Goal: Task Accomplishment & Management: Use online tool/utility

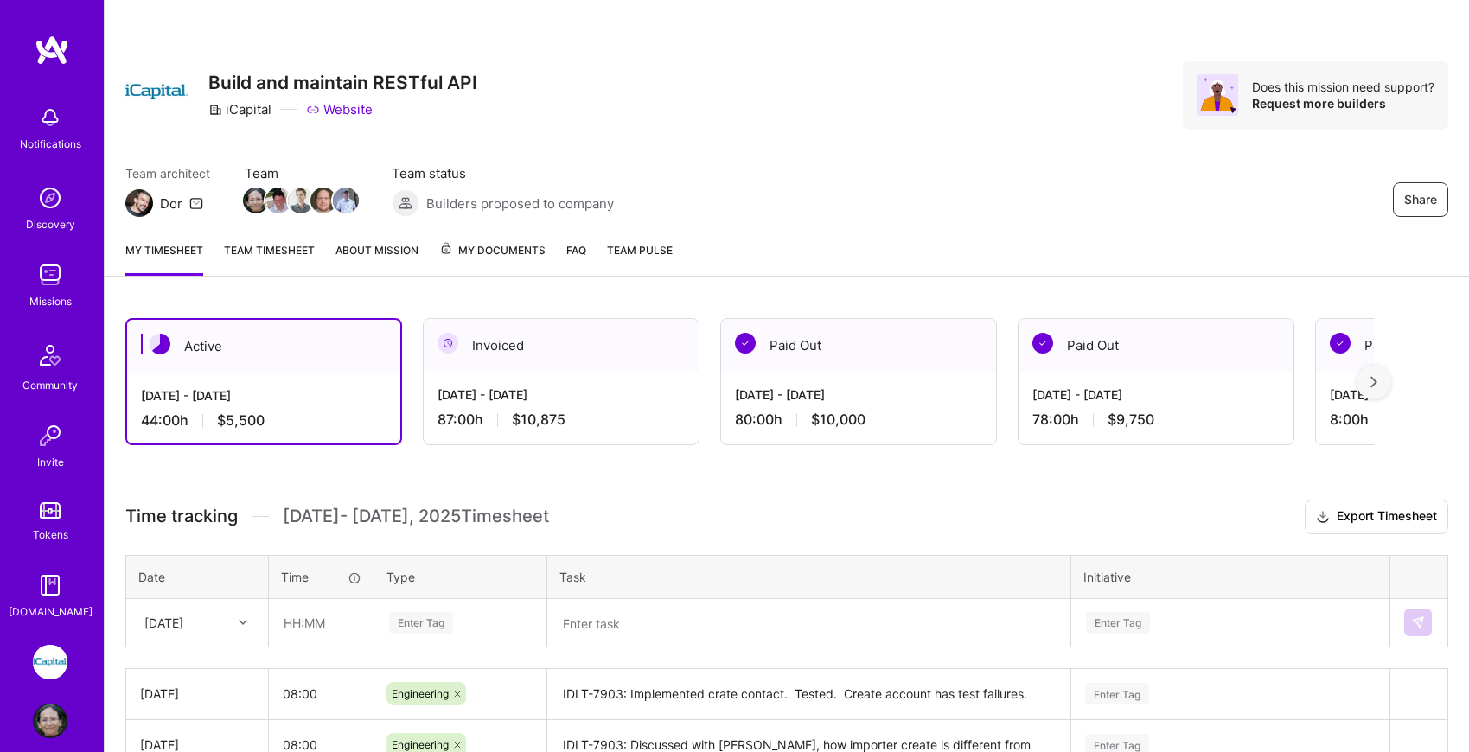
scroll to position [354, 0]
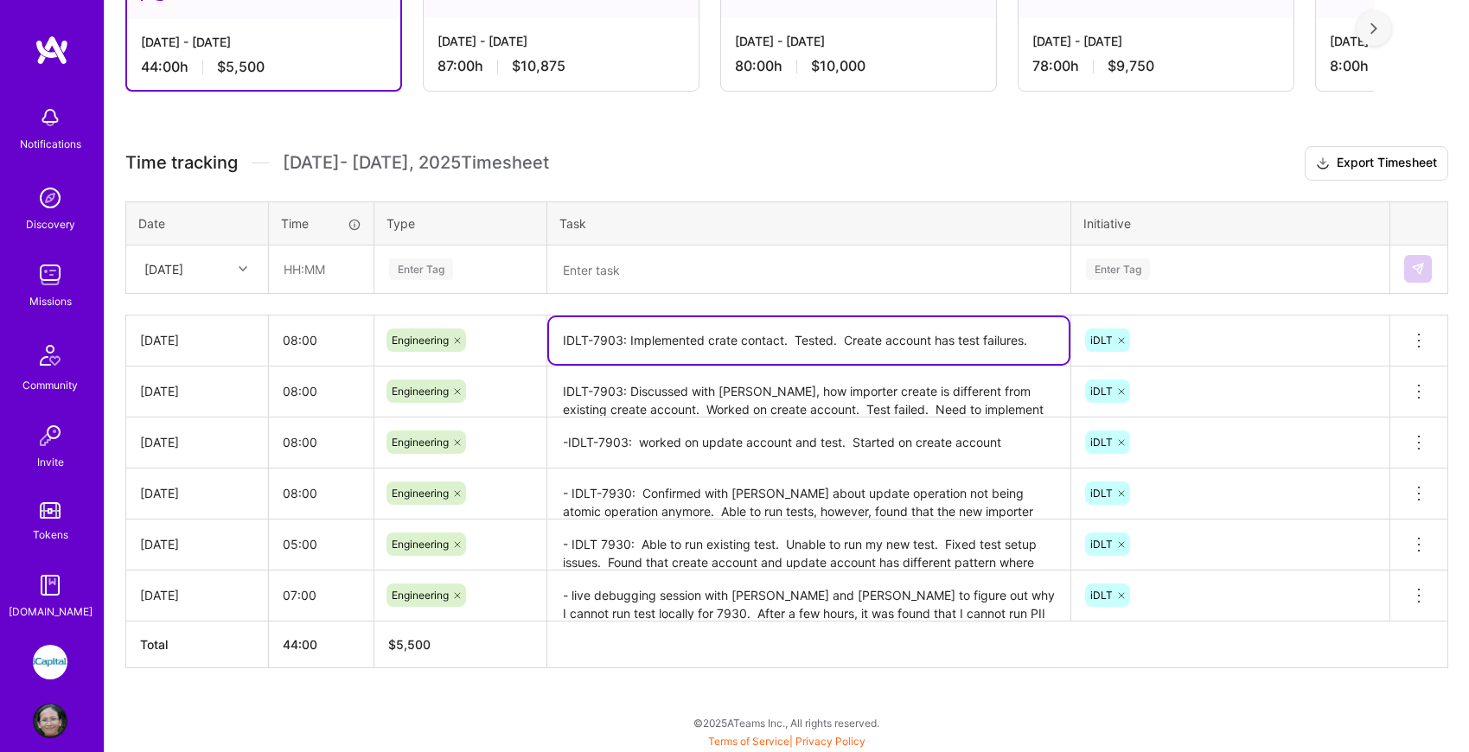
click at [712, 339] on textarea "IDLT-7903: Implemented crate contact. Tested. Create account has test failures." at bounding box center [809, 340] width 520 height 47
click at [242, 267] on icon at bounding box center [243, 269] width 9 height 9
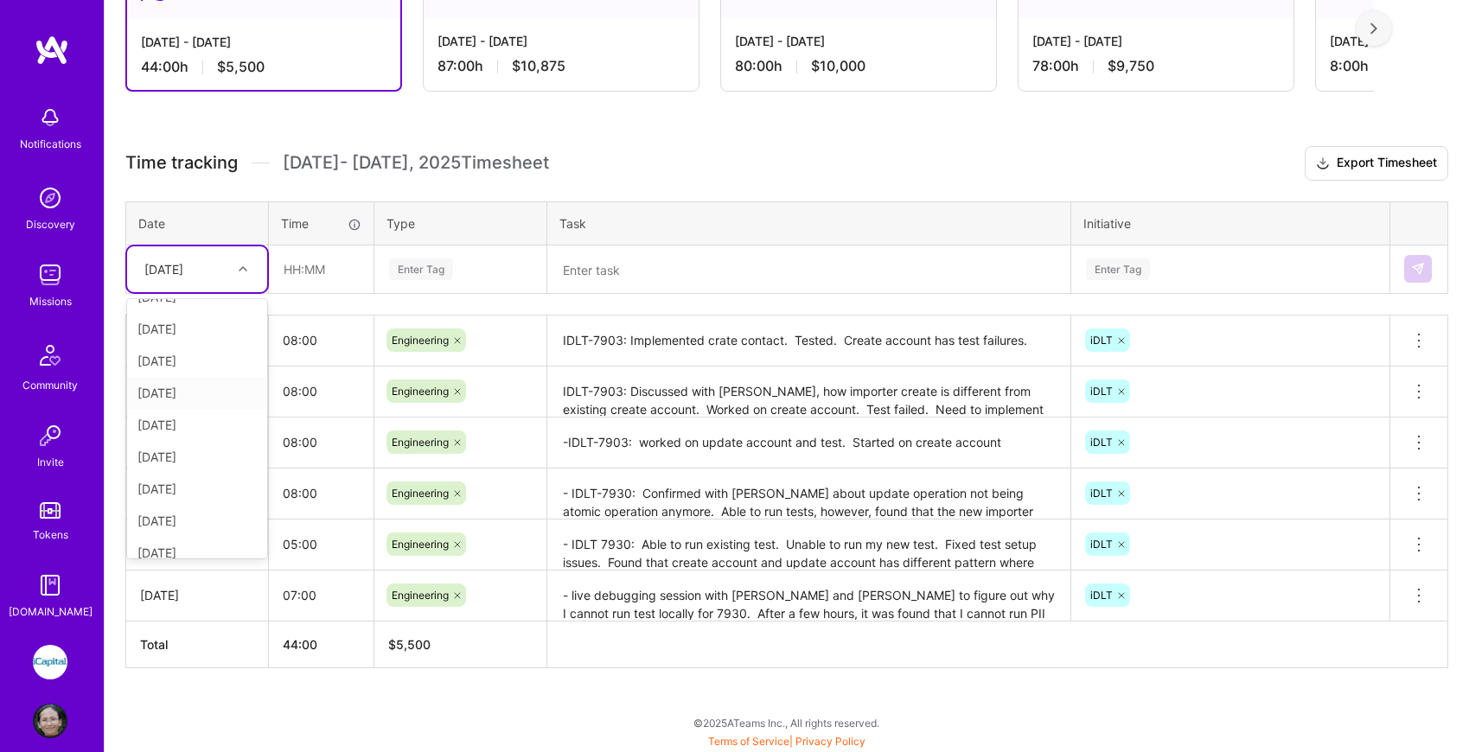
scroll to position [131, 0]
click at [198, 444] on div "[DATE]" at bounding box center [197, 443] width 140 height 32
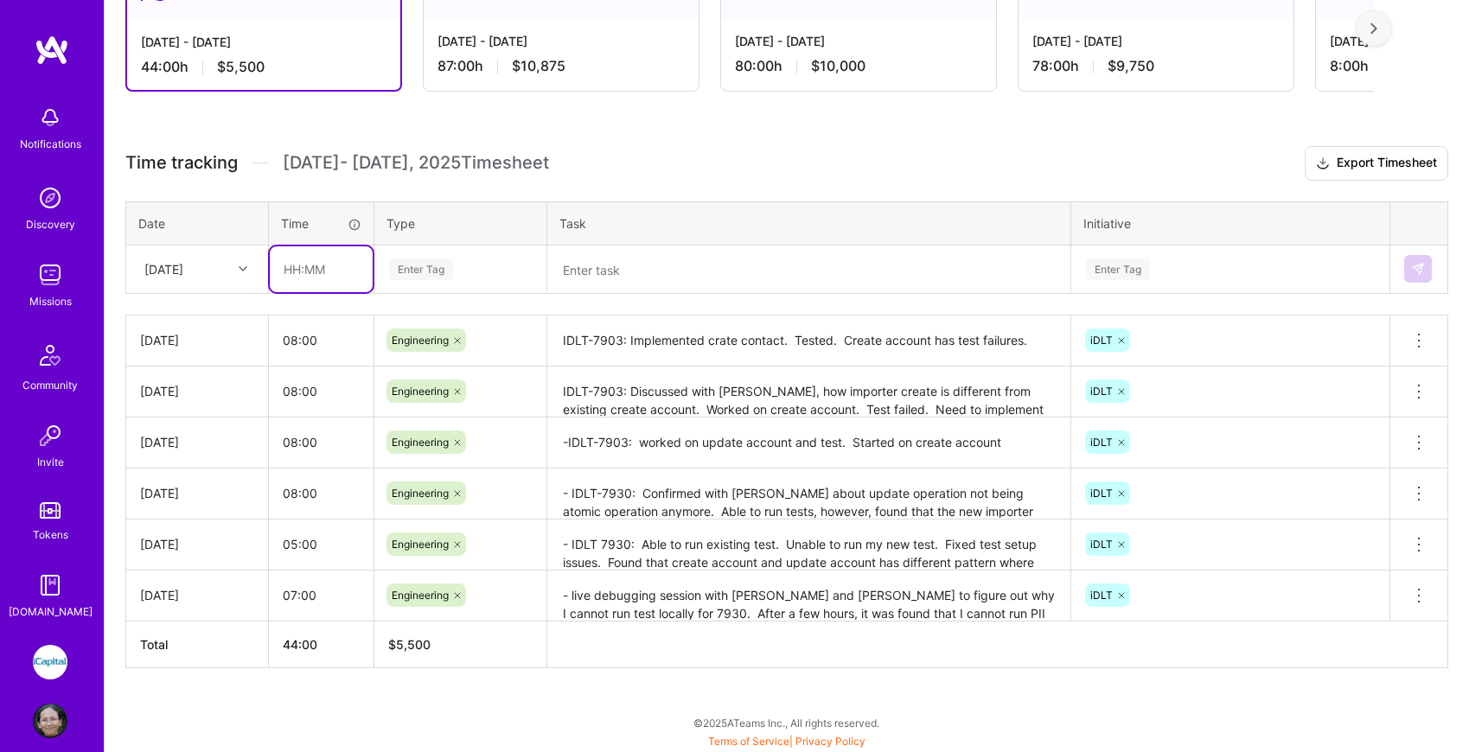
click at [305, 273] on input "text" at bounding box center [321, 269] width 103 height 46
type input "08:00"
click at [415, 267] on div "Enter Tag" at bounding box center [421, 269] width 64 height 27
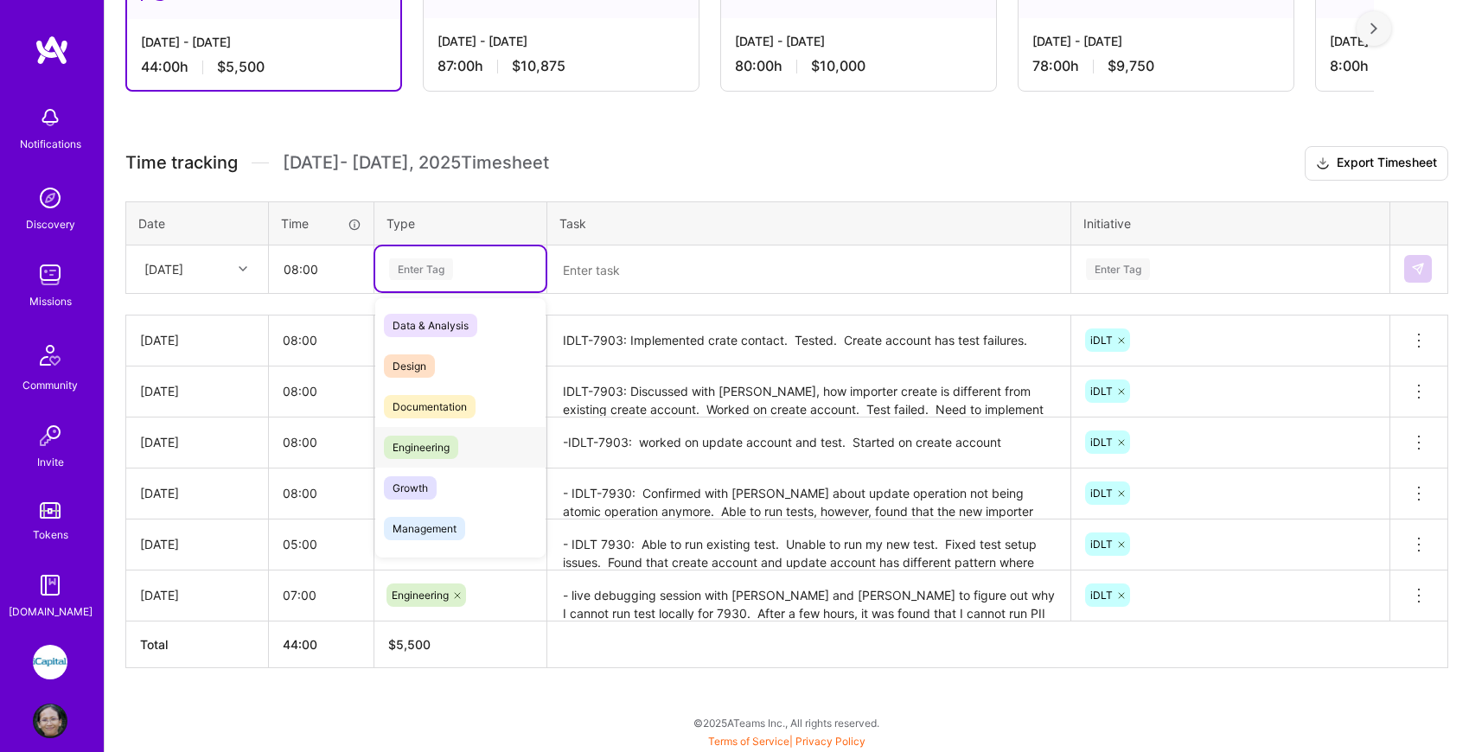
click at [422, 443] on span "Engineering" at bounding box center [421, 447] width 74 height 23
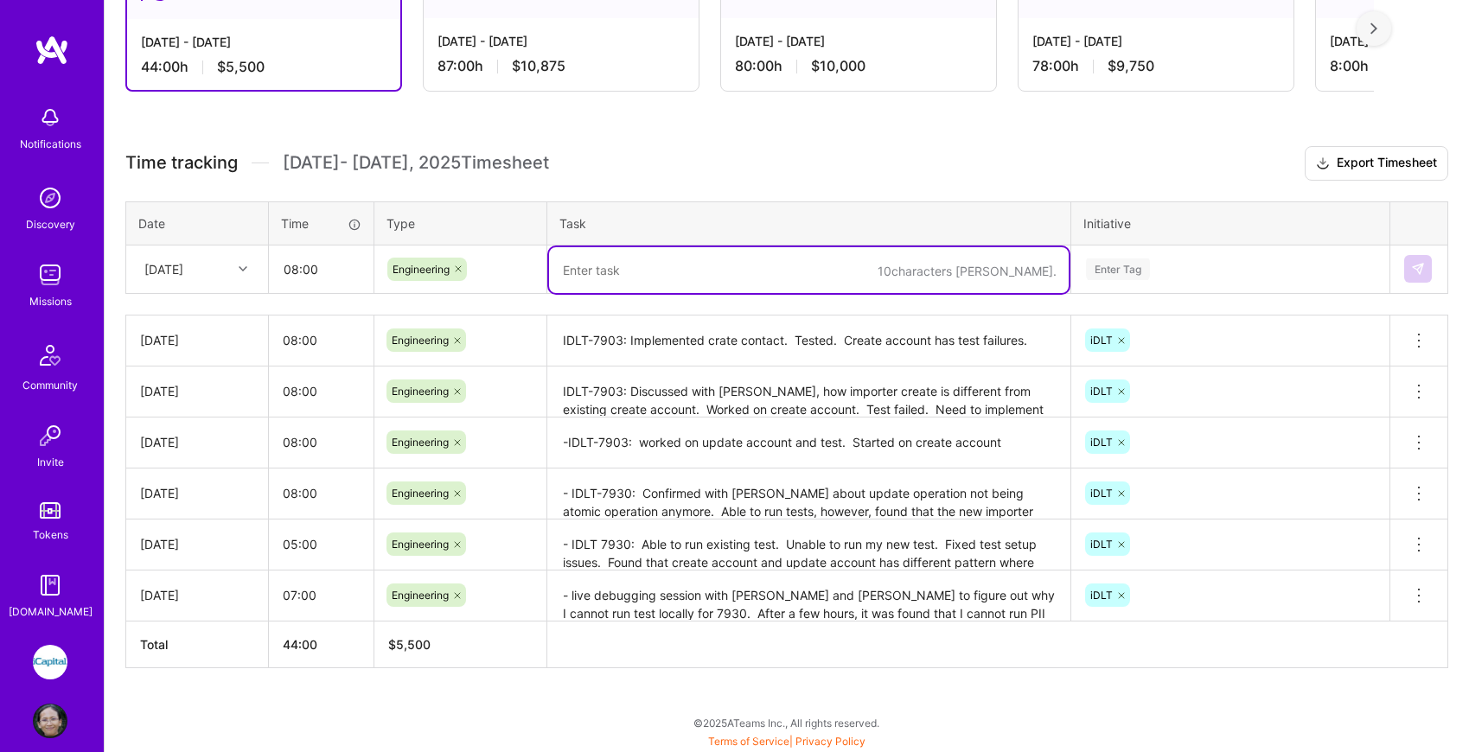
click at [649, 257] on textarea at bounding box center [809, 270] width 520 height 46
type textarea "IDLT-7903: Debug issue with LedgerModel and create account failures."
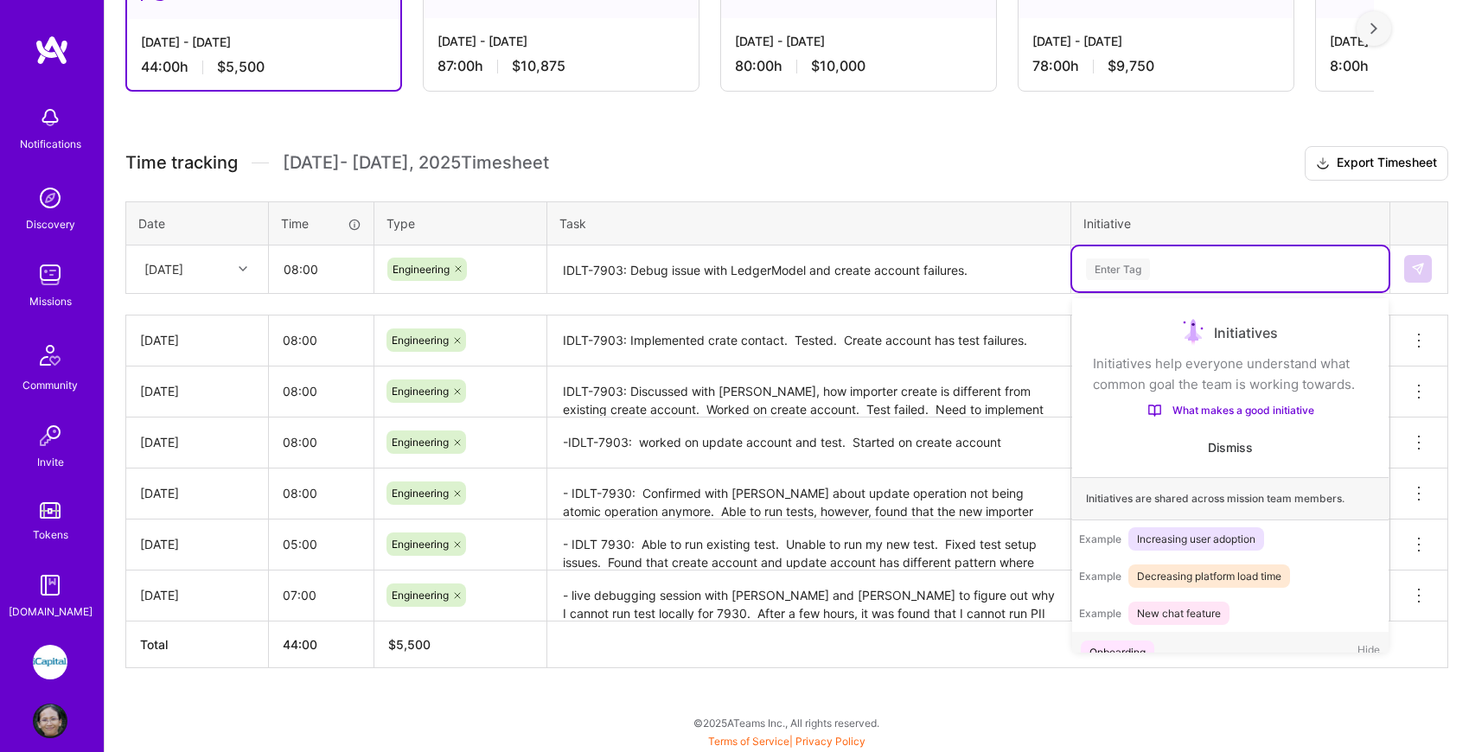
click at [1141, 264] on div "Enter Tag" at bounding box center [1118, 269] width 64 height 27
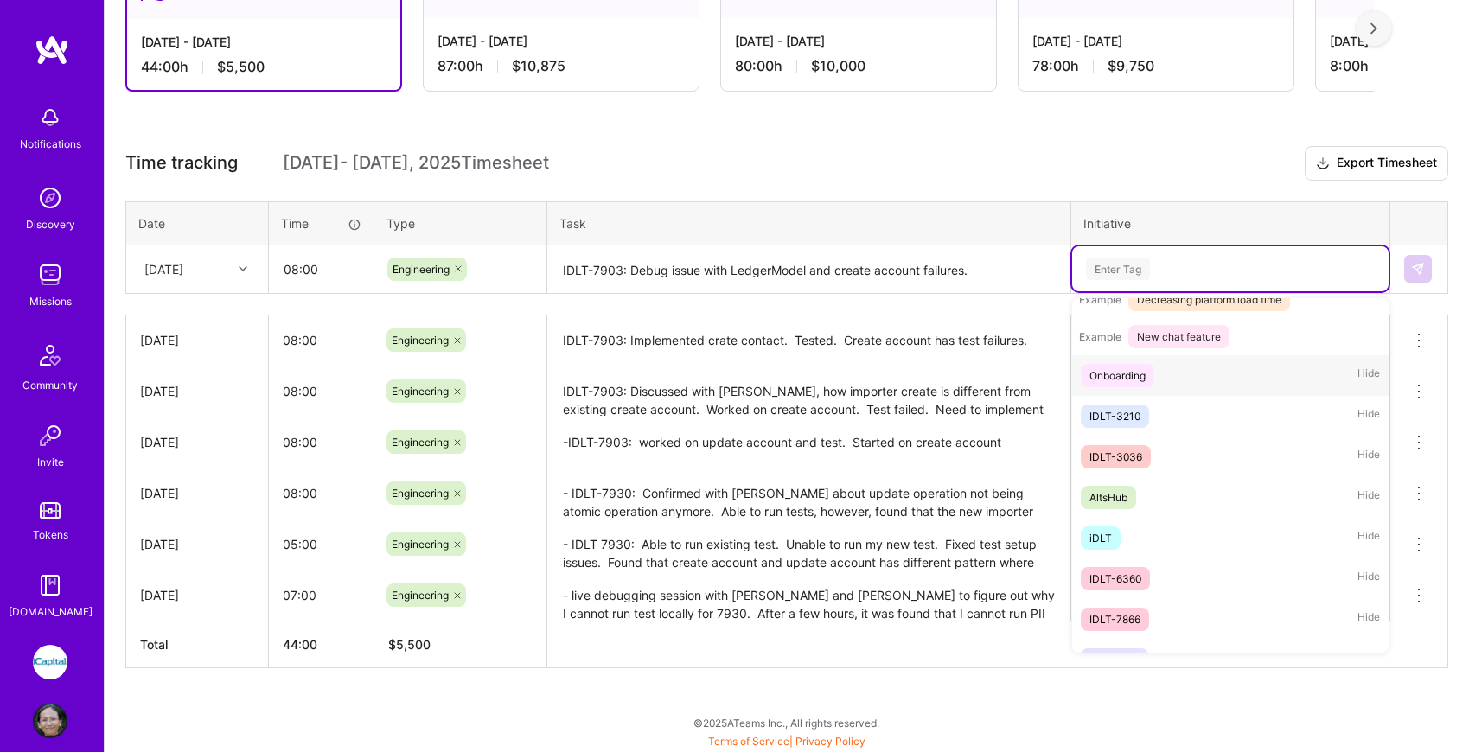
scroll to position [301, 0]
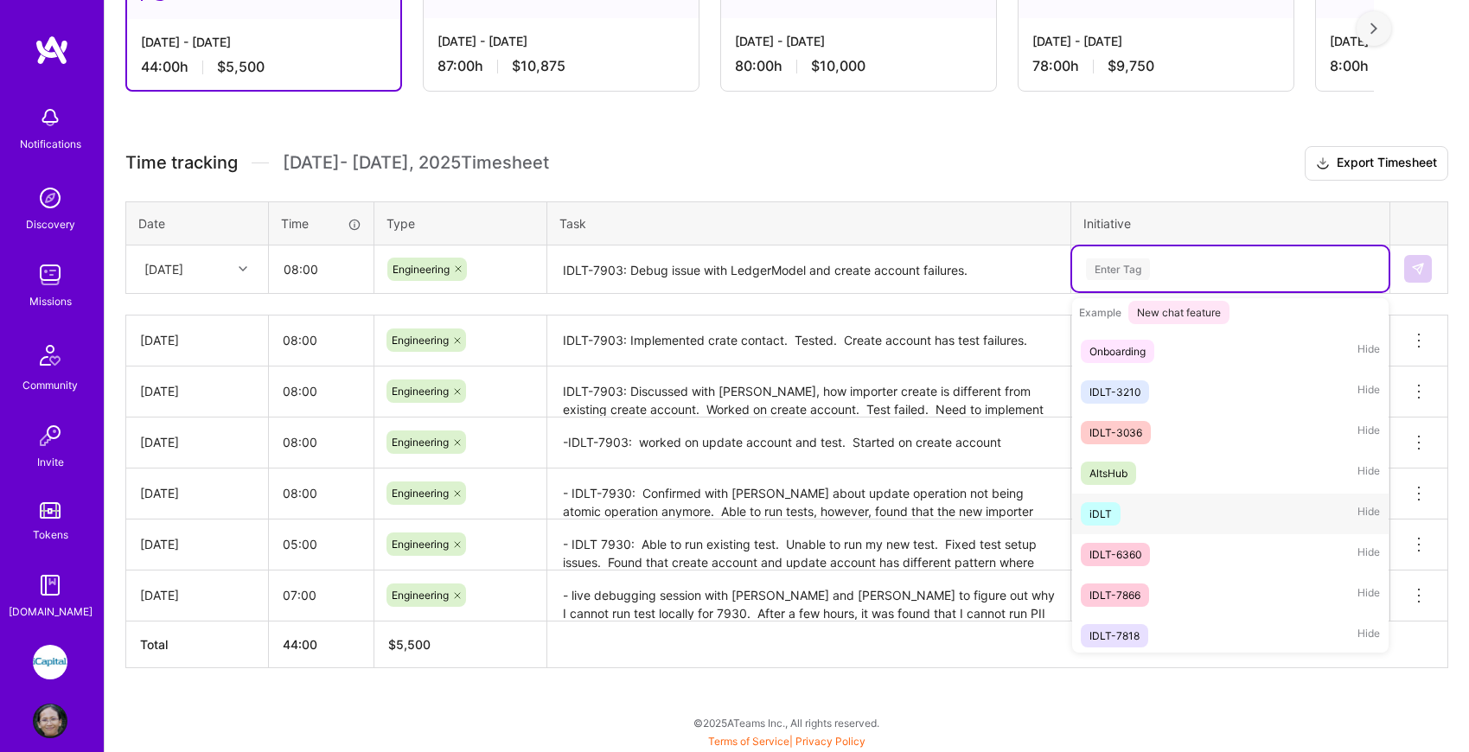
click at [1123, 517] on div "iDLT Hide" at bounding box center [1230, 514] width 317 height 41
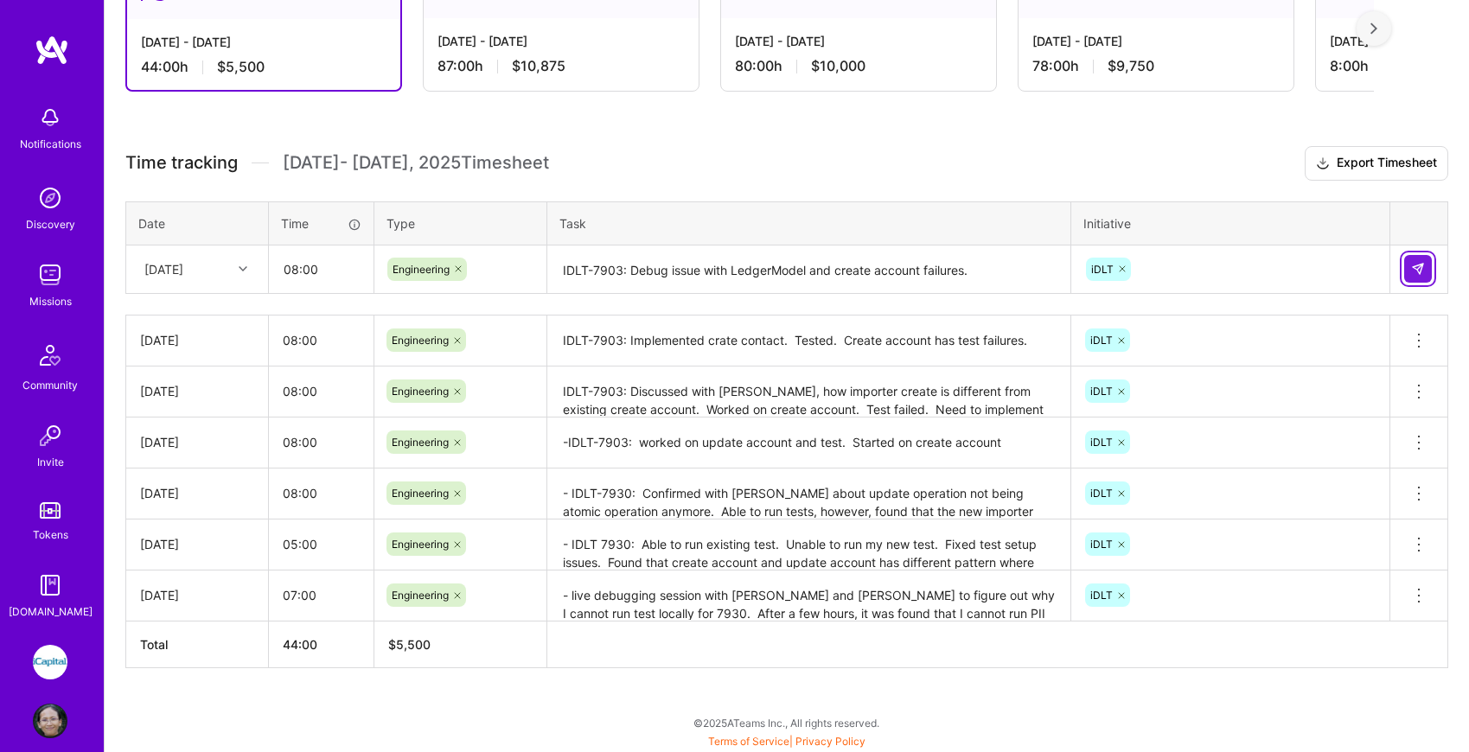
click at [1426, 264] on button at bounding box center [1418, 269] width 28 height 28
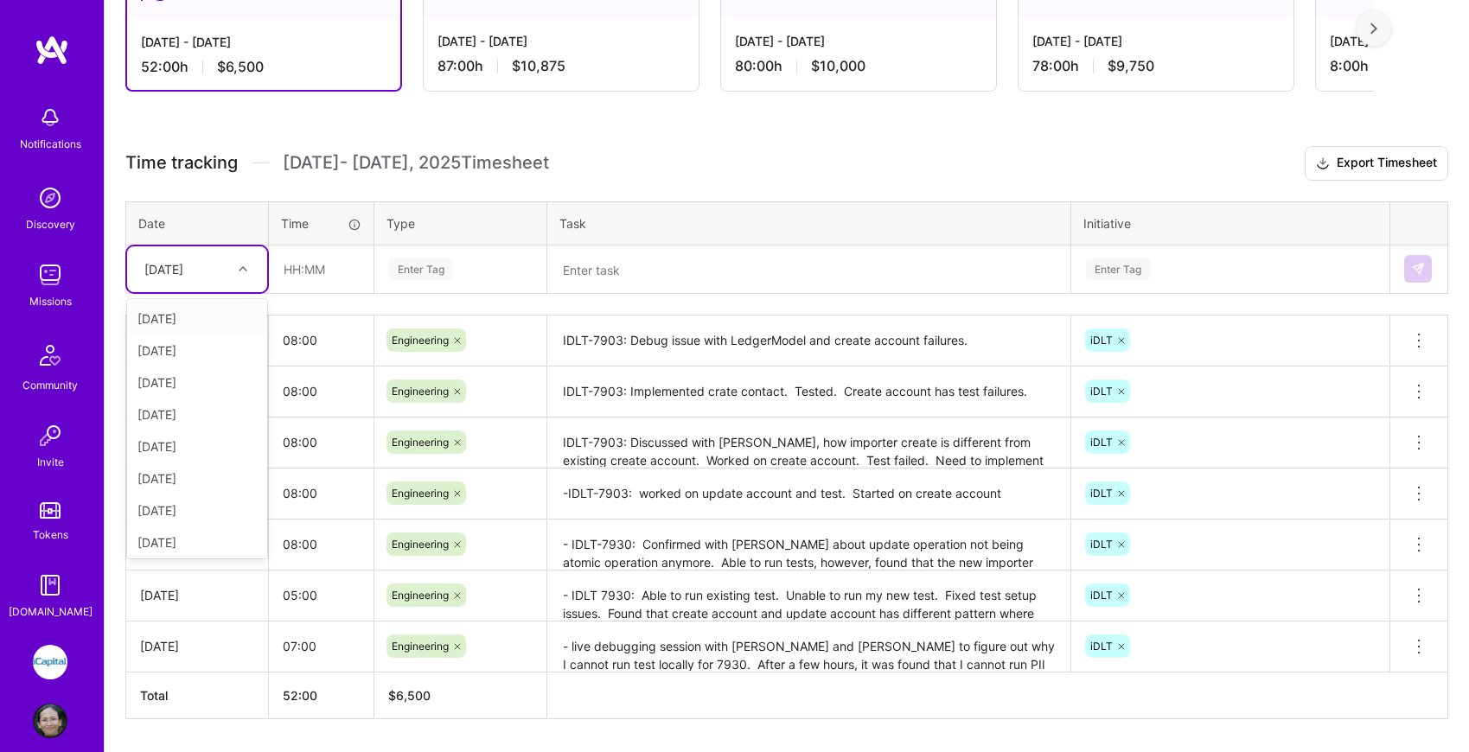
click at [242, 268] on icon at bounding box center [243, 269] width 9 height 9
click at [189, 446] on div "[DATE]" at bounding box center [197, 443] width 140 height 32
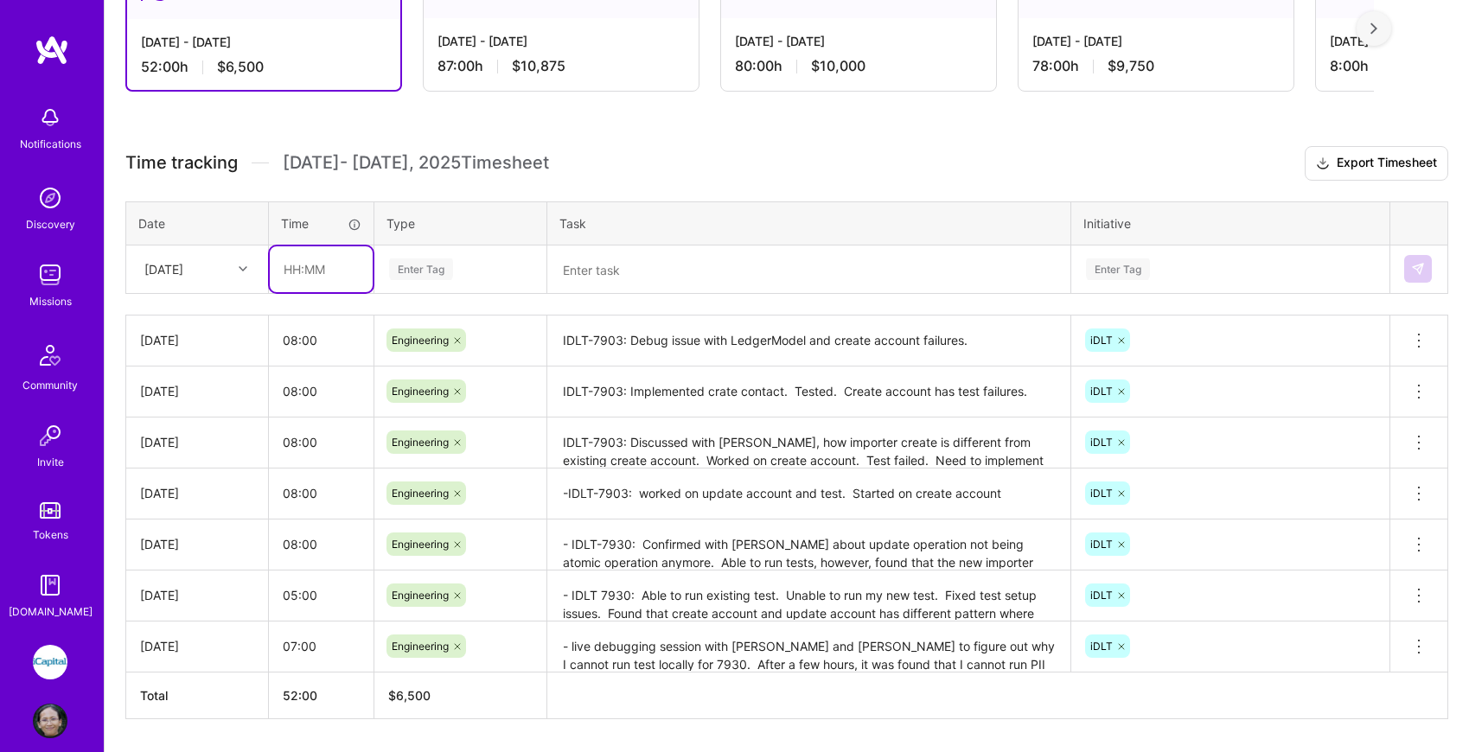
click at [310, 265] on input "text" at bounding box center [321, 269] width 103 height 46
type input "06:00"
click at [432, 272] on div "Enter Tag" at bounding box center [421, 269] width 64 height 27
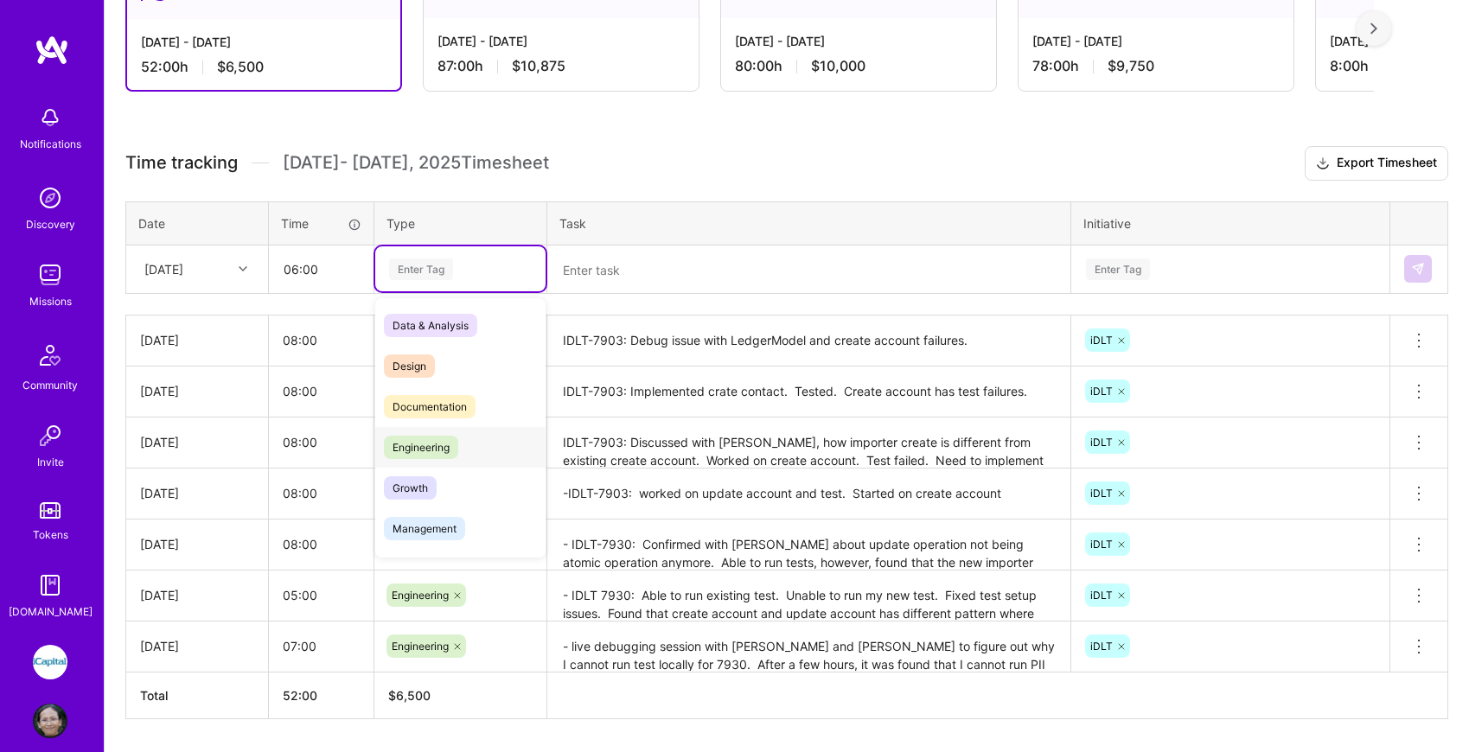
click at [431, 458] on span "Engineering" at bounding box center [421, 447] width 74 height 23
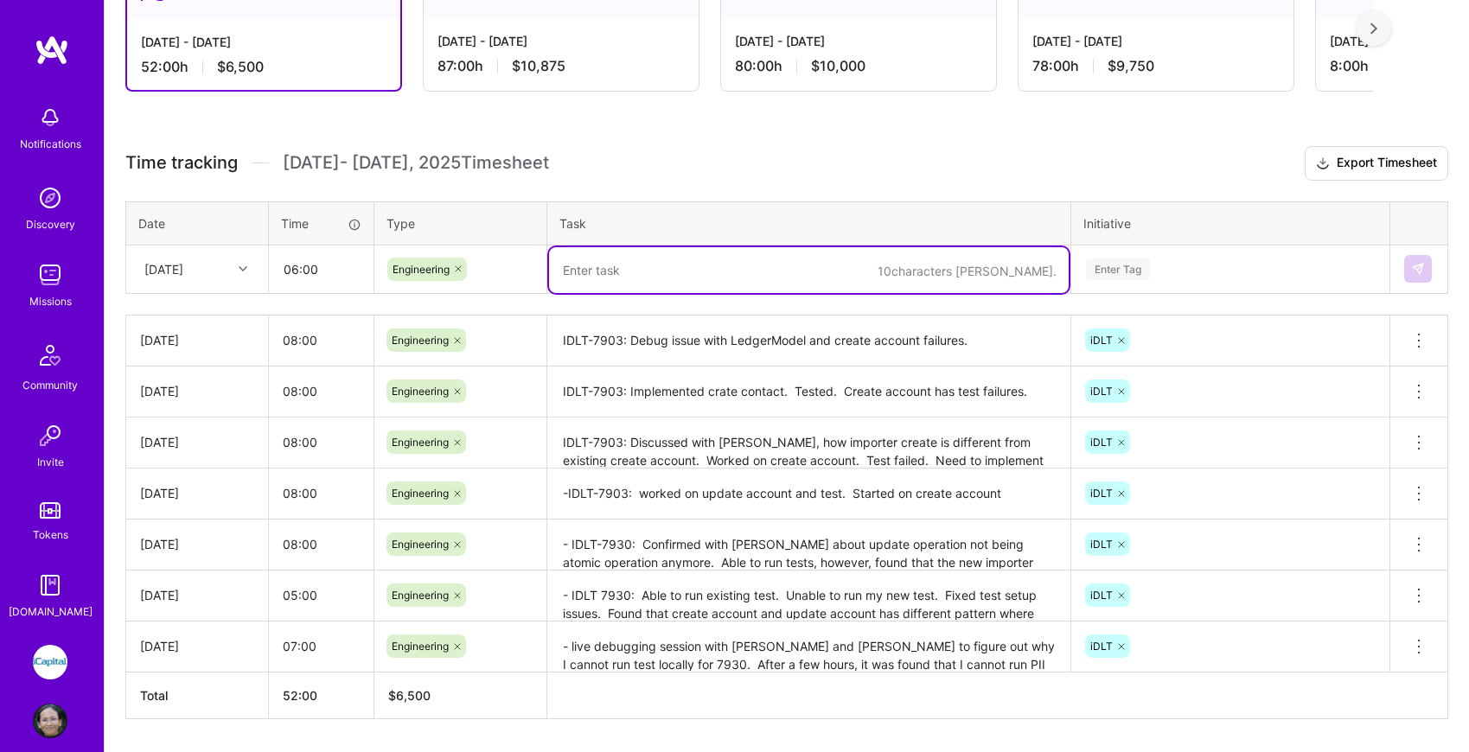
click at [631, 274] on textarea at bounding box center [809, 270] width 520 height 46
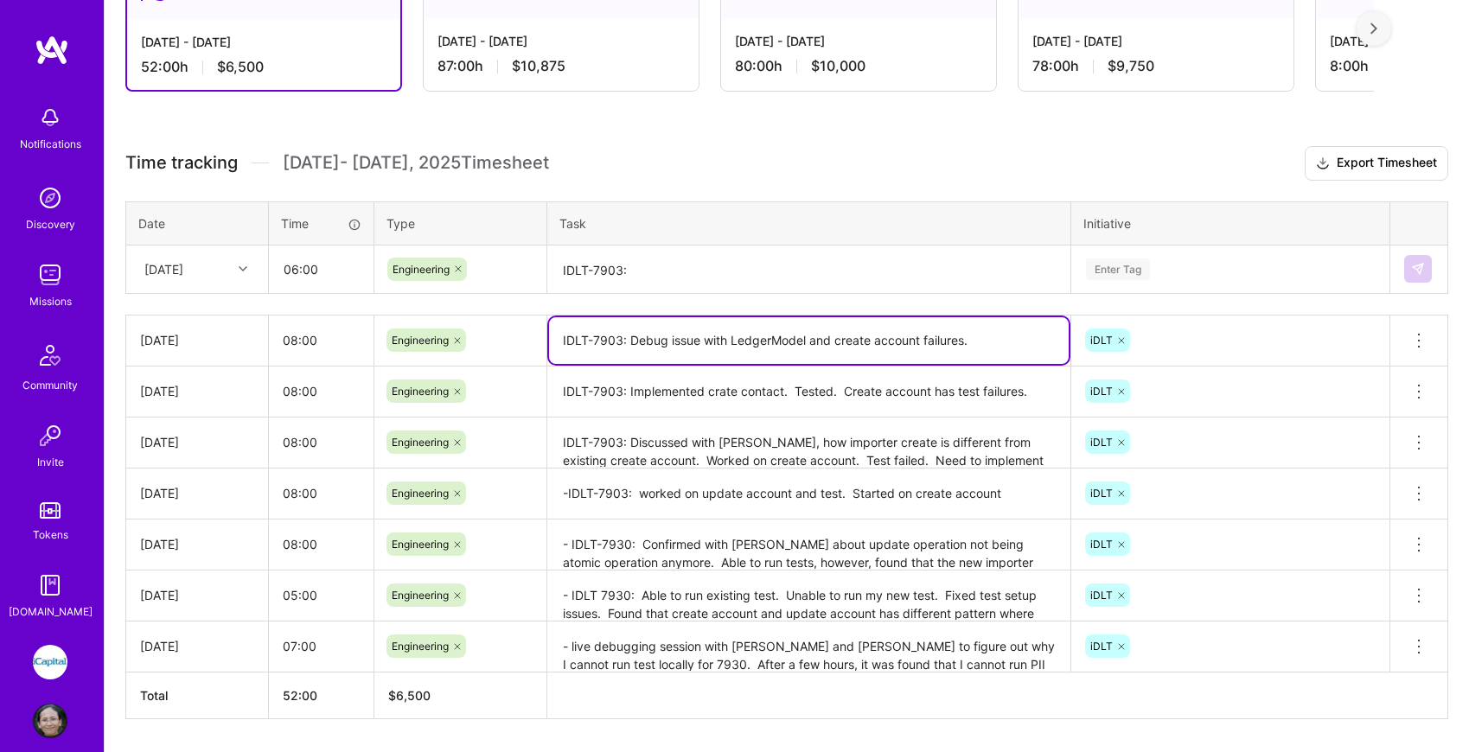
click at [673, 339] on textarea "IDLT-7903: Debug issue with LedgerModel and create account failures." at bounding box center [809, 340] width 520 height 47
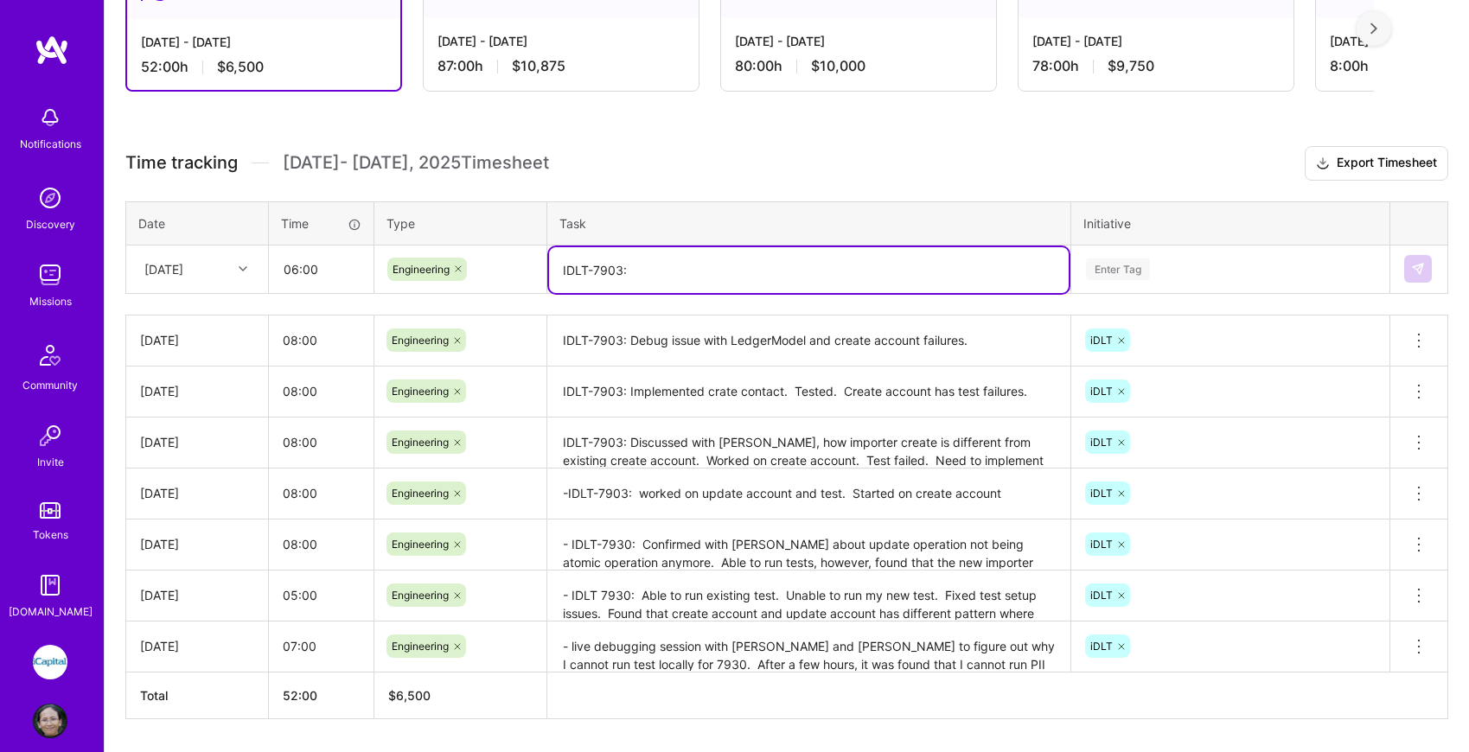
click at [684, 267] on textarea "IDLT-7903:" at bounding box center [809, 270] width 520 height 46
paste textarea "IDLT-7903: Debug issue with LedgerModel and create account failures."
click at [691, 268] on textarea "IDLT-7903:IDLT-7903: Debug issue with LedgerModel and create account failures." at bounding box center [809, 270] width 520 height 46
type textarea "IDLT-7903: Debug issue with LedgerModel and create account failures."
click at [1122, 269] on div "Enter Tag" at bounding box center [1118, 269] width 64 height 27
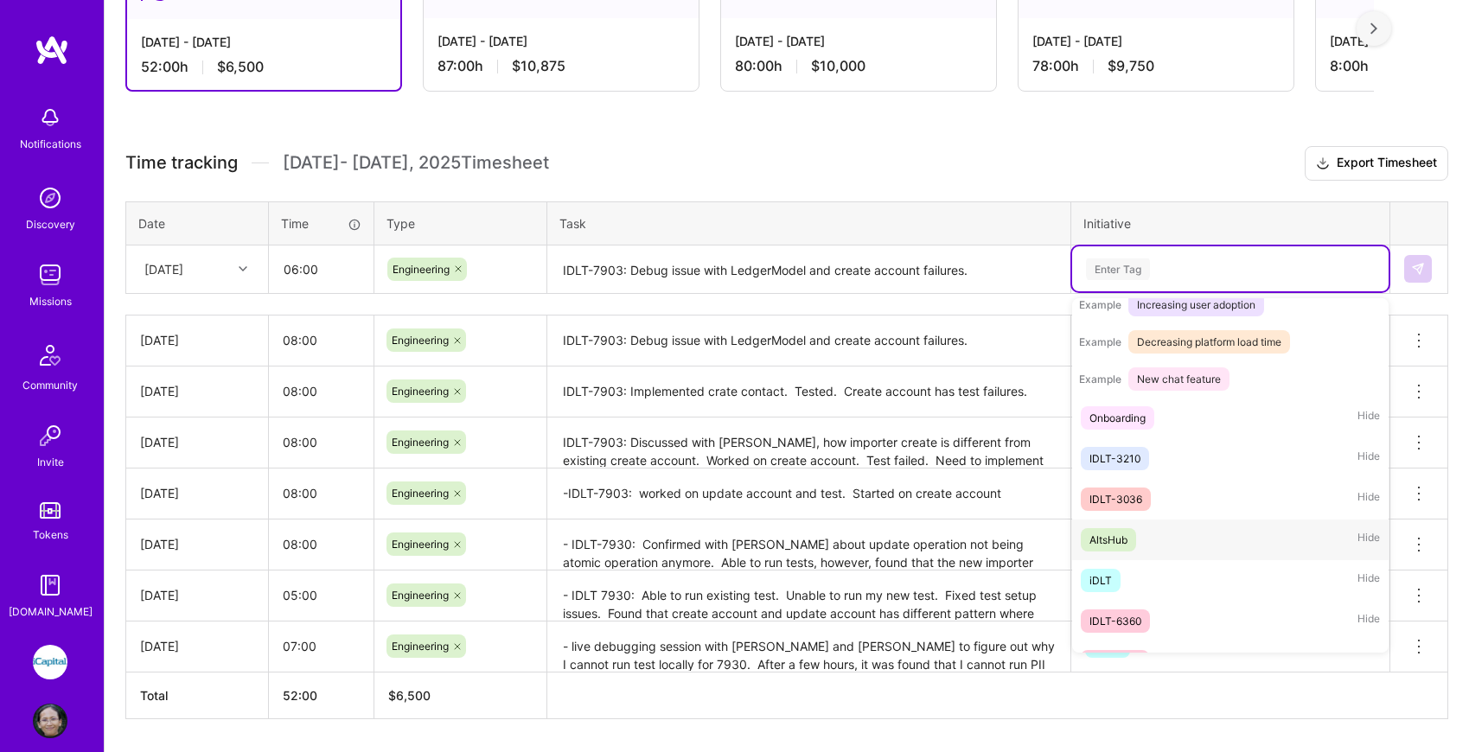
scroll to position [236, 0]
click at [1116, 581] on span "iDLT" at bounding box center [1101, 578] width 40 height 23
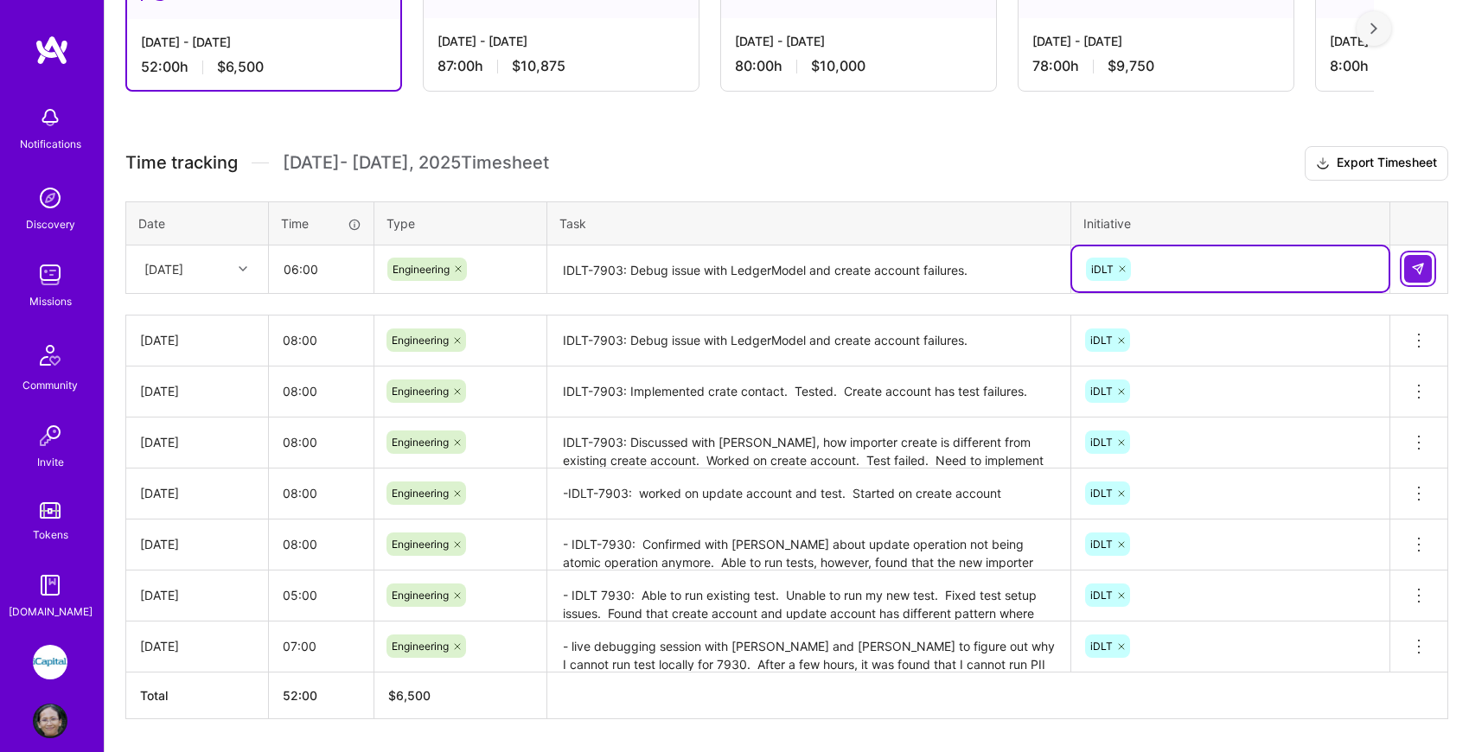
click at [1414, 270] on img at bounding box center [1418, 269] width 14 height 14
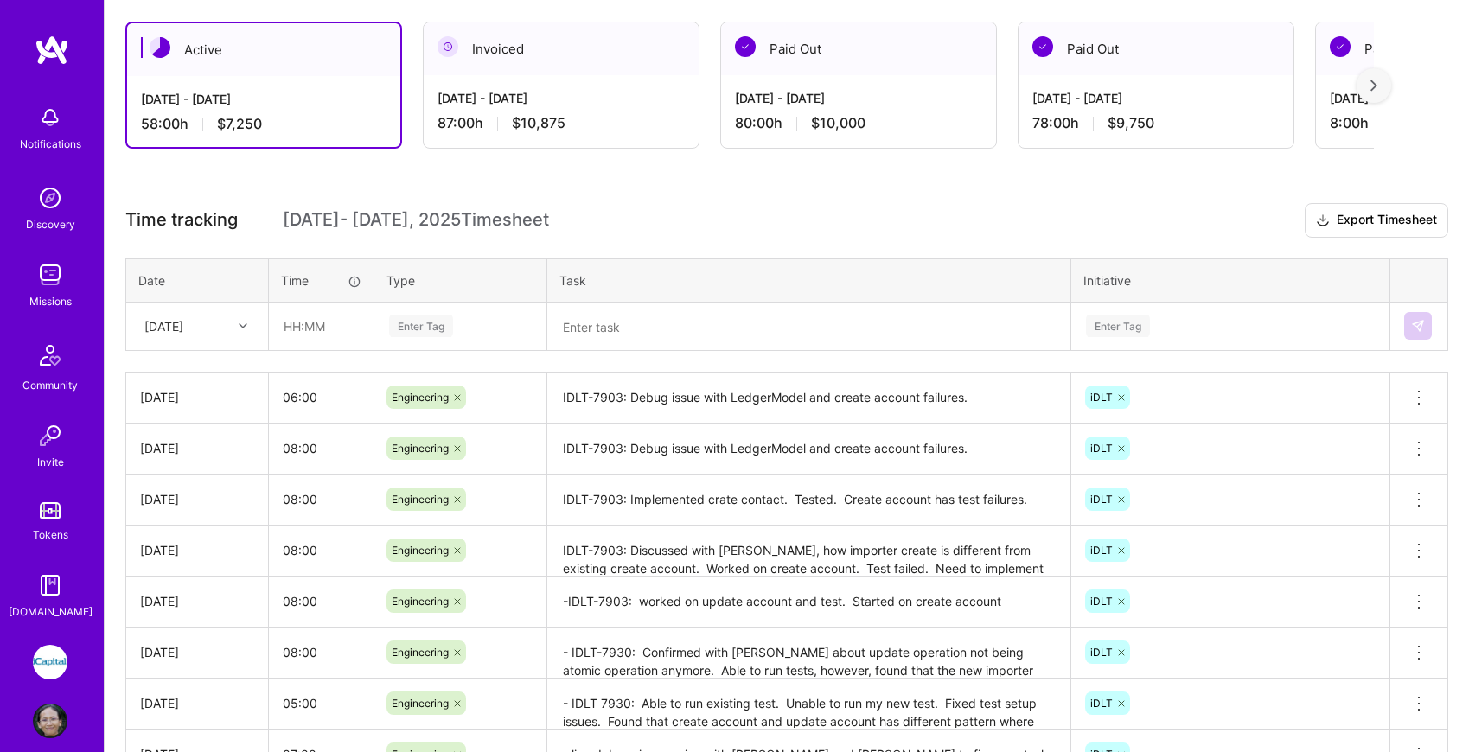
scroll to position [307, 0]
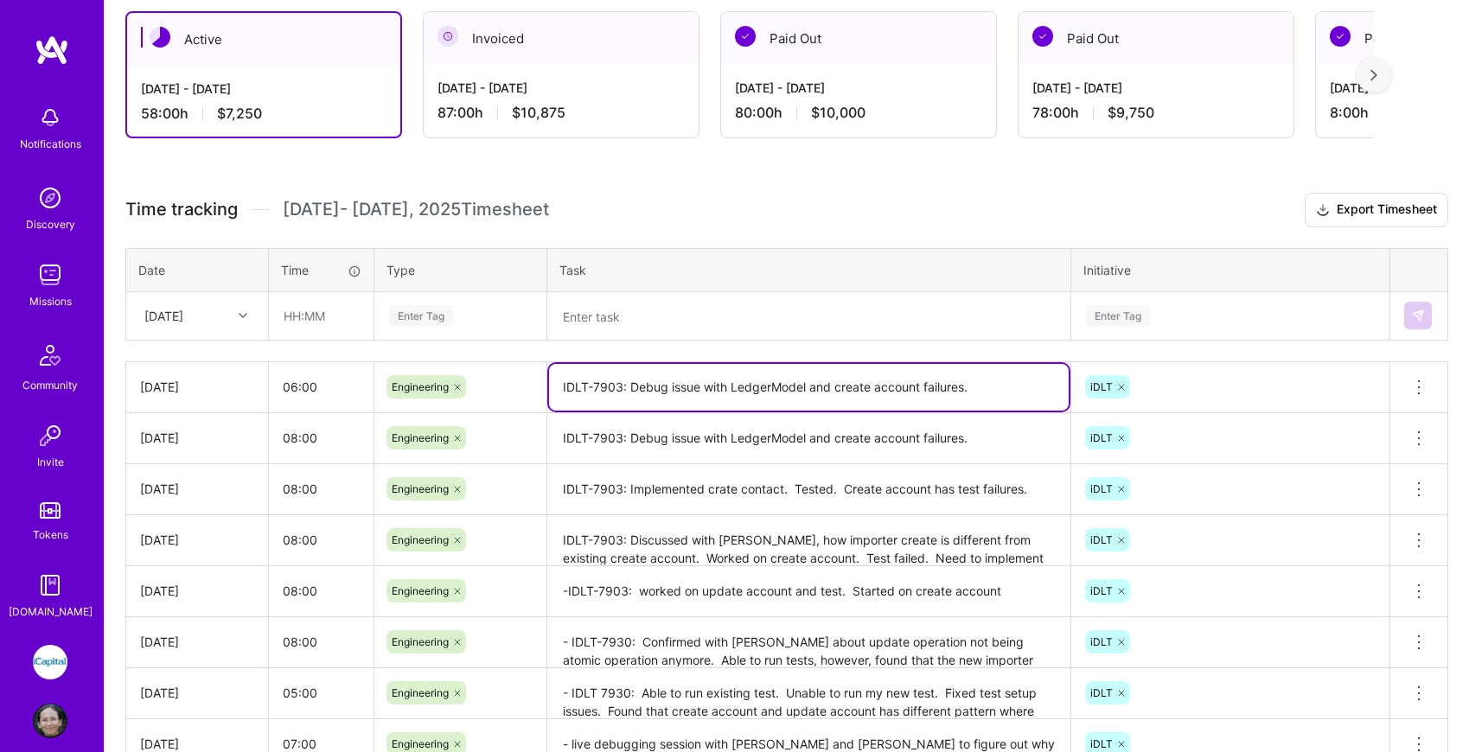
click at [994, 390] on textarea "IDLT-7903: Debug issue with LedgerModel and create account failures." at bounding box center [809, 387] width 520 height 47
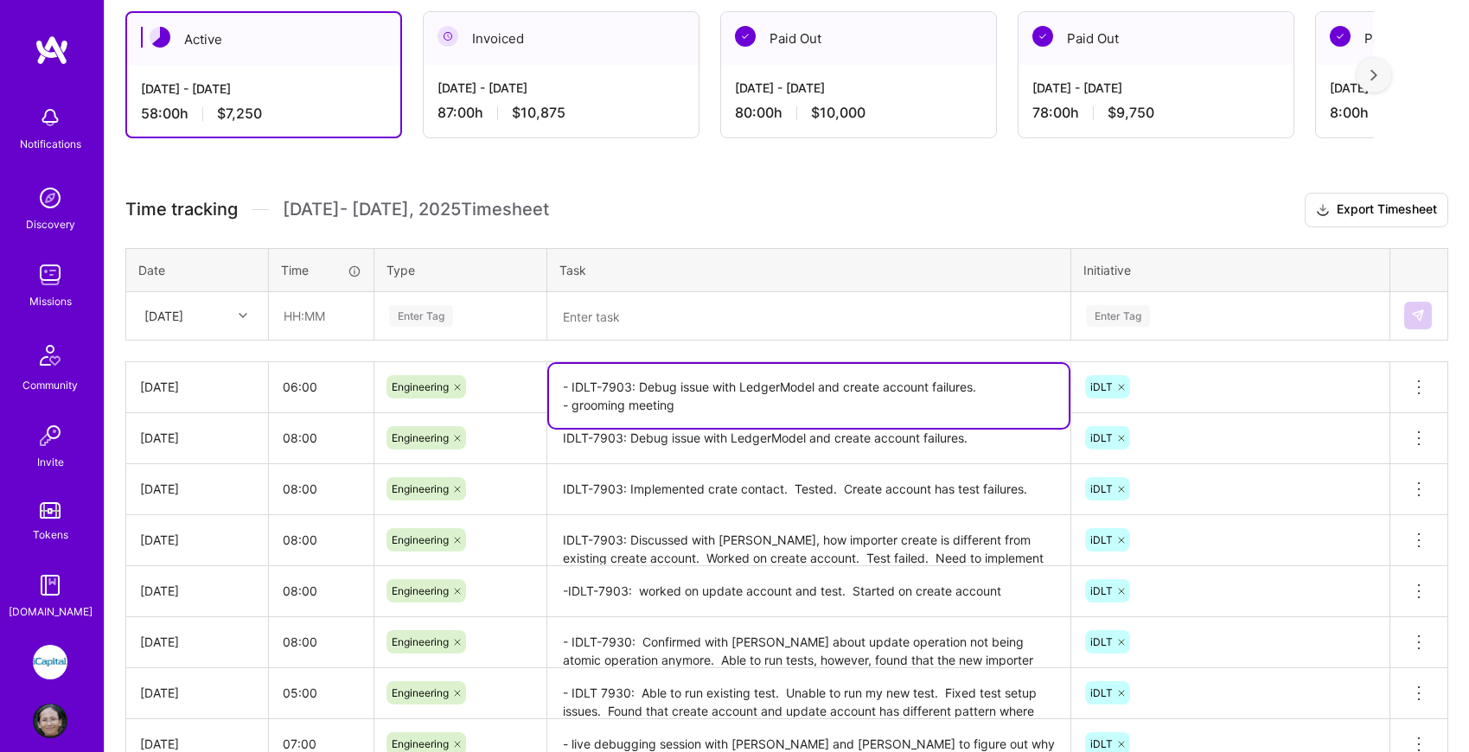
click at [996, 417] on textarea "- IDLT-7903: Debug issue with LedgerModel and create account failures. - groomi…" at bounding box center [809, 396] width 520 height 64
type textarea "- IDLT-7903: Debug issue with LedgerModel and create account failures. - groomi…"
click at [988, 441] on textarea "IDLT-7903: Debug issue with LedgerModel and create account failures." at bounding box center [809, 439] width 520 height 48
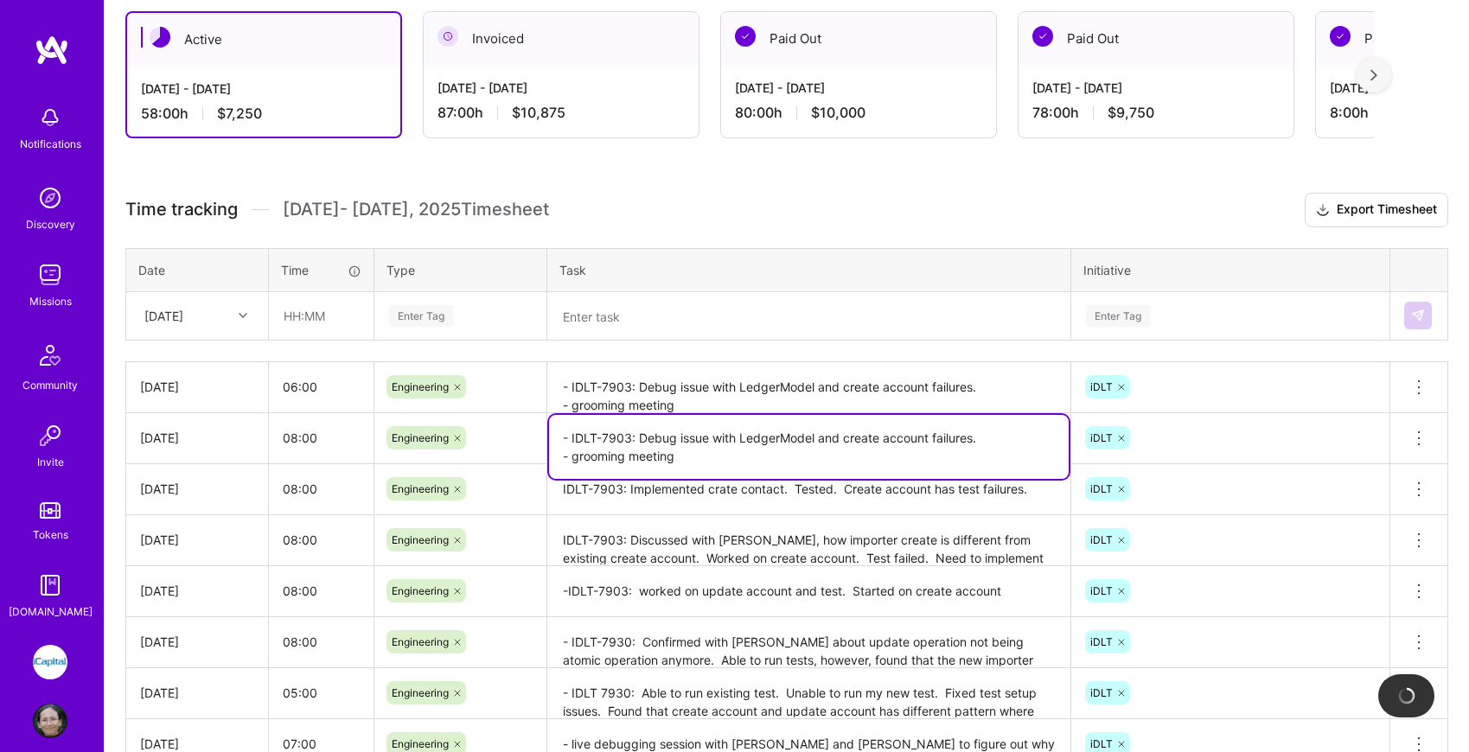
type textarea "- IDLT-7903: Debug issue with LedgerModel and create account failures. - groomi…"
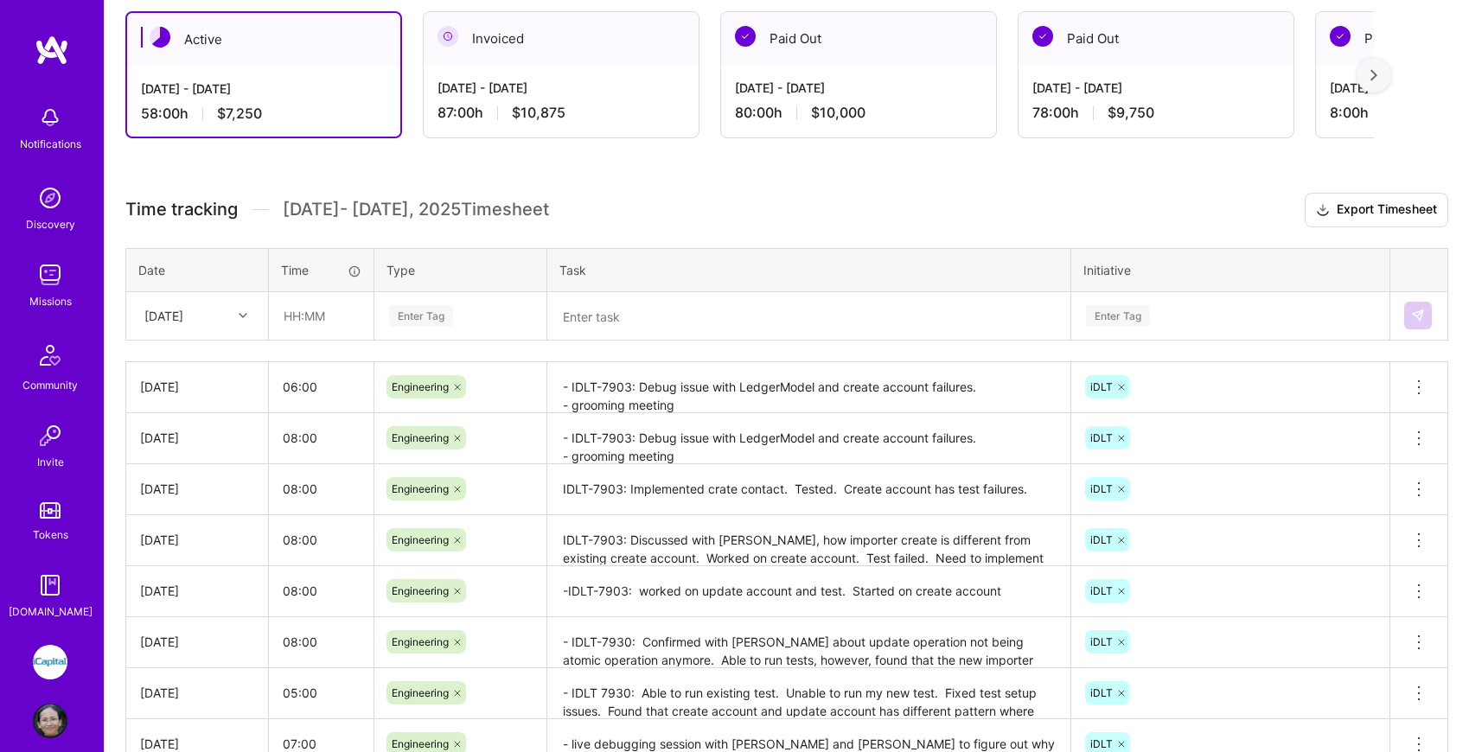
click at [1001, 342] on div "Time tracking [DATE] - [DATE] Timesheet Export Timesheet Date Time Type Task In…" at bounding box center [786, 505] width 1323 height 624
click at [978, 212] on h3 "Time tracking [DATE] - [DATE] Timesheet Export Timesheet" at bounding box center [786, 210] width 1323 height 35
click at [569, 211] on h3 "Time tracking [DATE] - [DATE] Timesheet Export Timesheet" at bounding box center [786, 210] width 1323 height 35
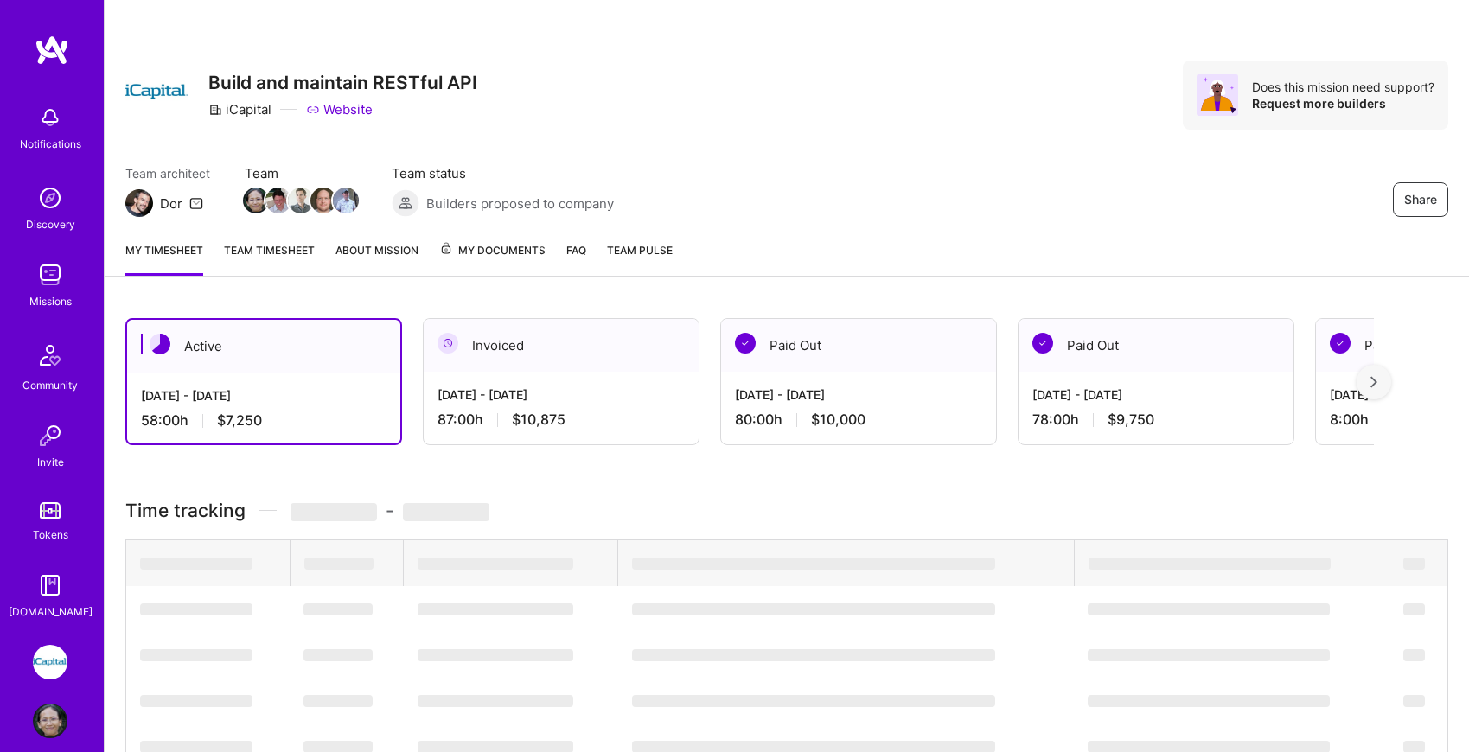
scroll to position [307, 0]
